Goal: Task Accomplishment & Management: Manage account settings

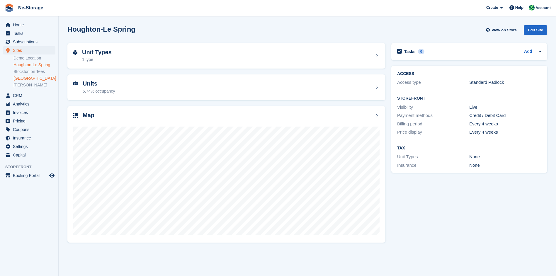
click at [28, 77] on link "[GEOGRAPHIC_DATA]" at bounding box center [34, 79] width 42 height 6
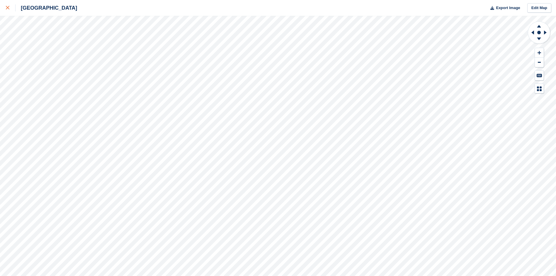
click at [7, 9] on icon at bounding box center [8, 8] width 4 height 4
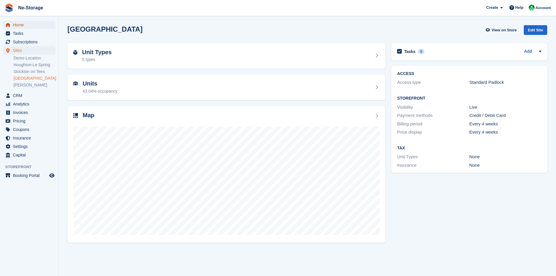
click at [46, 26] on span "Home" at bounding box center [30, 25] width 35 height 8
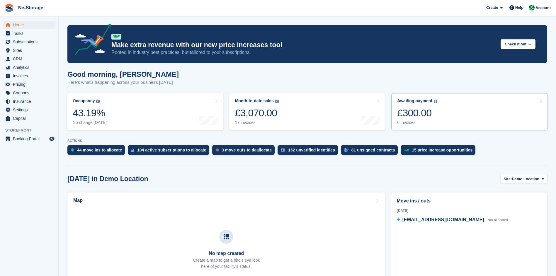
click at [486, 121] on link "Awaiting payment The total outstanding balance on all open invoices. £300.00 6 …" at bounding box center [469, 111] width 157 height 37
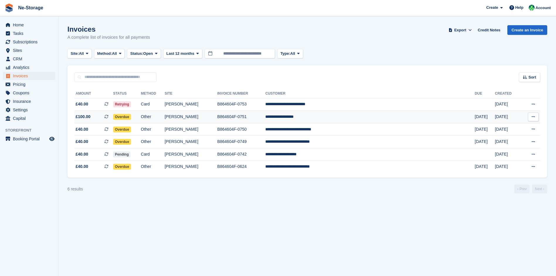
click at [265, 120] on td "B864604F-0751" at bounding box center [241, 117] width 48 height 13
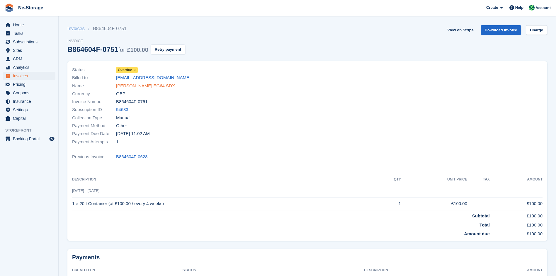
click at [130, 88] on link "John Miles EG64 SDX" at bounding box center [145, 86] width 59 height 7
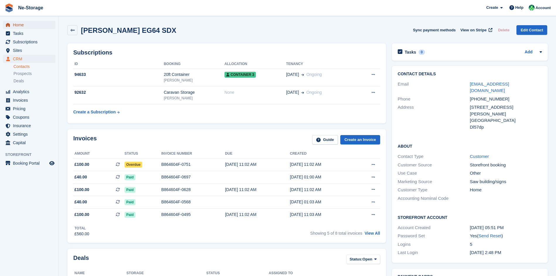
click at [38, 22] on span "Home" at bounding box center [30, 25] width 35 height 8
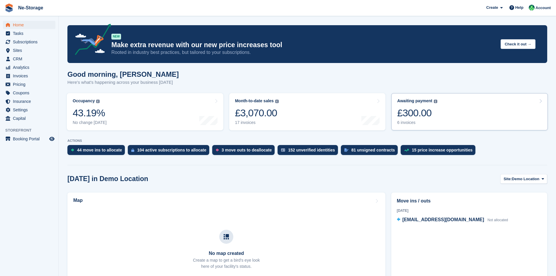
click at [427, 126] on link "Awaiting payment The total outstanding balance on all open invoices. £300.00 6 …" at bounding box center [469, 111] width 157 height 37
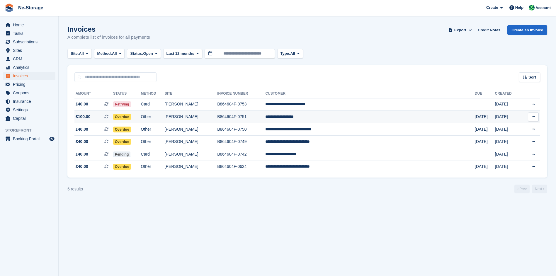
click at [141, 118] on td "Overdue" at bounding box center [127, 117] width 28 height 13
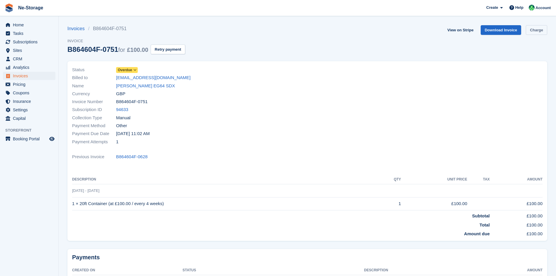
click at [531, 31] on link "Charge" at bounding box center [536, 30] width 21 height 10
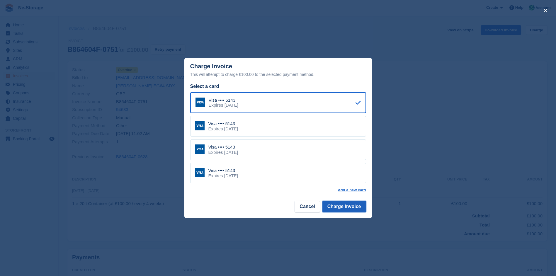
click at [356, 210] on button "Charge Invoice" at bounding box center [345, 207] width 44 height 12
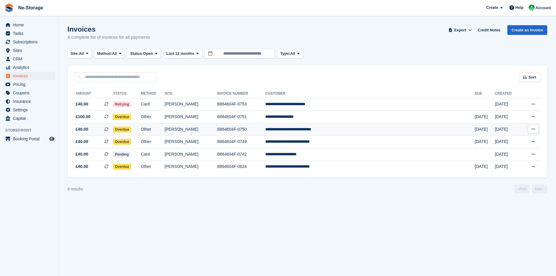
click at [141, 130] on td "Overdue" at bounding box center [127, 129] width 28 height 13
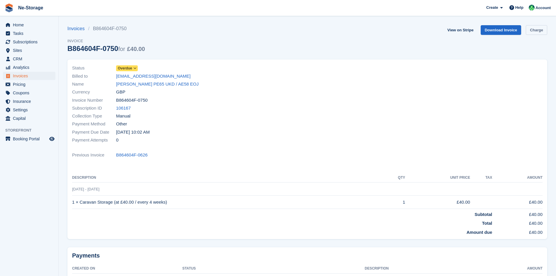
click at [535, 34] on link "Charge" at bounding box center [536, 30] width 21 height 10
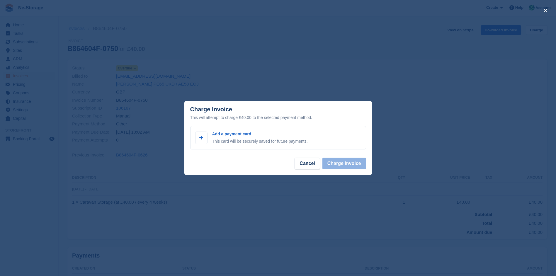
click at [94, 30] on div "close" at bounding box center [278, 138] width 556 height 276
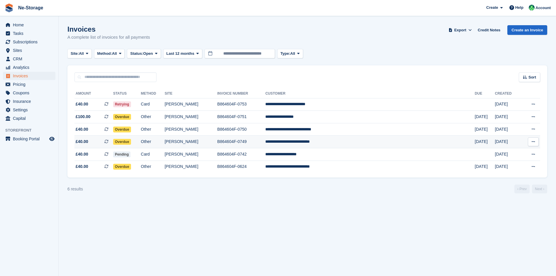
click at [141, 142] on td "Overdue" at bounding box center [127, 142] width 28 height 13
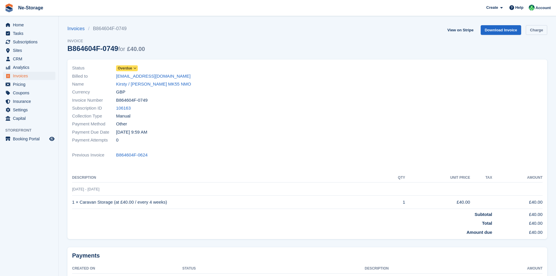
click at [532, 33] on link "Charge" at bounding box center [536, 30] width 21 height 10
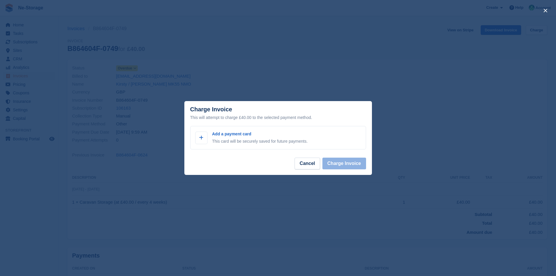
click at [194, 42] on div "close" at bounding box center [278, 138] width 556 height 276
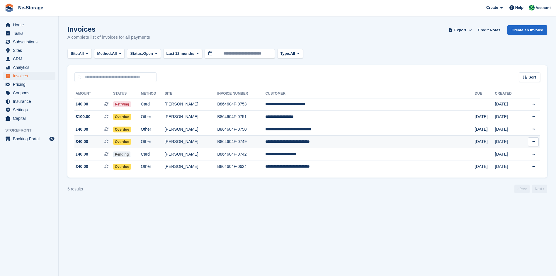
click at [141, 142] on td "Overdue" at bounding box center [127, 142] width 28 height 13
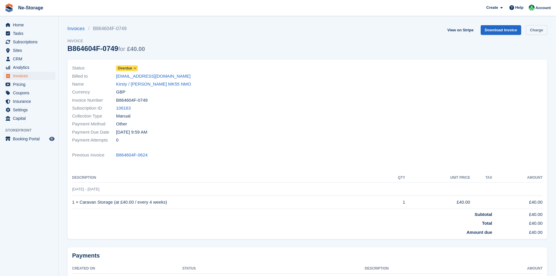
click at [539, 33] on link "Charge" at bounding box center [536, 30] width 21 height 10
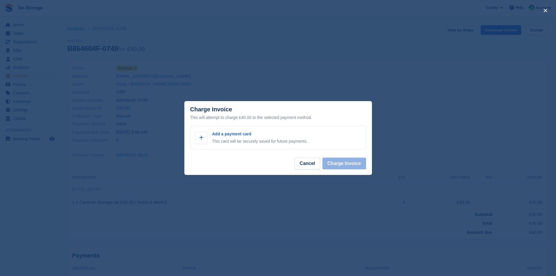
click at [233, 84] on div "close" at bounding box center [278, 138] width 556 height 276
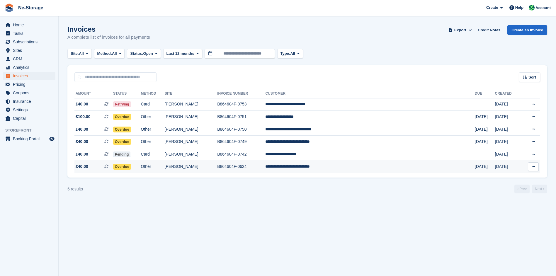
click at [165, 167] on td "Other" at bounding box center [153, 167] width 24 height 12
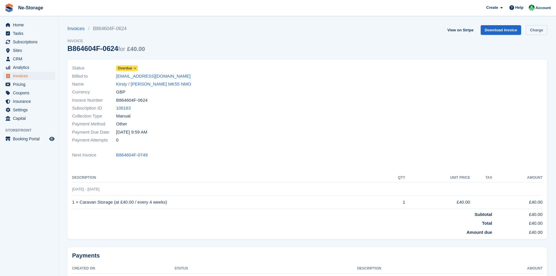
click at [534, 32] on link "Charge" at bounding box center [536, 30] width 21 height 10
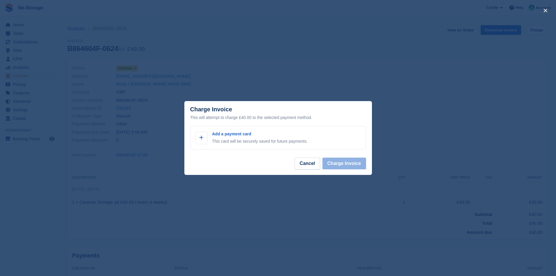
click at [155, 44] on div "close" at bounding box center [278, 138] width 556 height 276
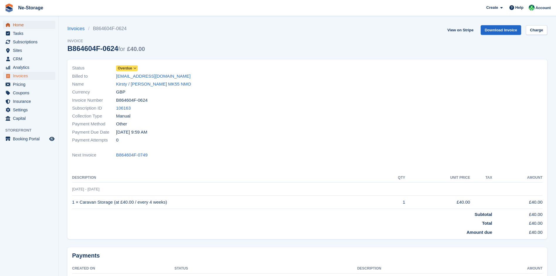
click at [23, 26] on span "Home" at bounding box center [30, 25] width 35 height 8
